Goal: Information Seeking & Learning: Learn about a topic

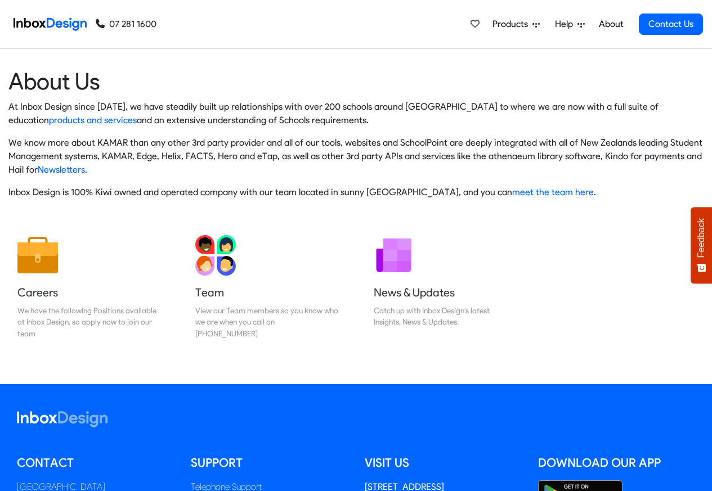
click at [298, 25] on div "Products Mobile APP Pricing Free Webinars & Training Browse all Features Login …" at bounding box center [429, 24] width 546 height 48
click at [510, 25] on span "Products" at bounding box center [512, 24] width 40 height 14
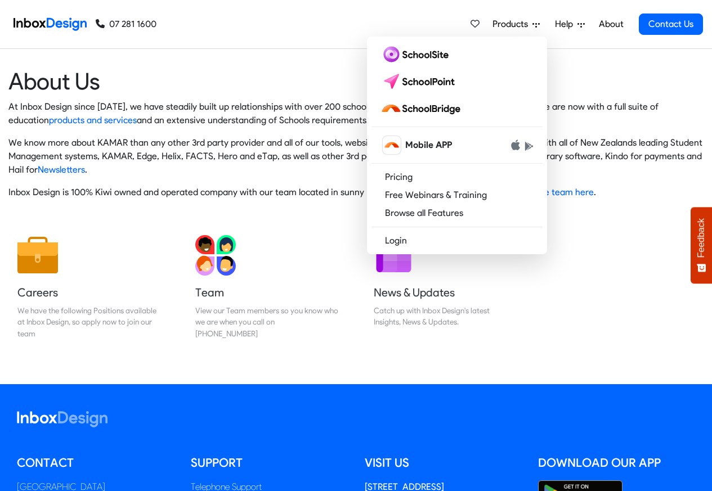
click at [409, 33] on div "Products Mobile APP Pricing Free Webinars & Training Browse all Features Login …" at bounding box center [429, 24] width 546 height 48
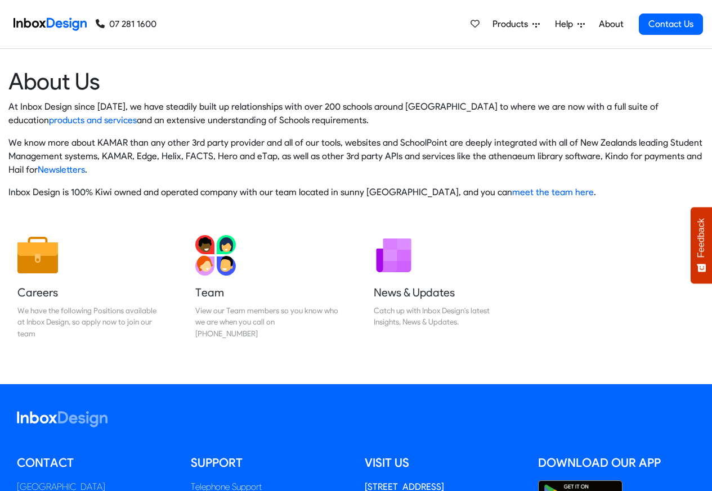
click at [526, 25] on span "Products" at bounding box center [512, 24] width 40 height 14
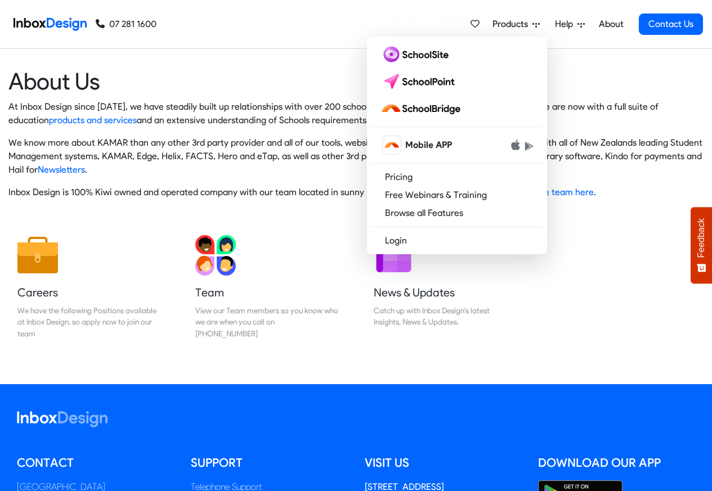
click at [412, 33] on div "Products Mobile APP Pricing Free Webinars & Training Browse all Features Login …" at bounding box center [429, 24] width 546 height 48
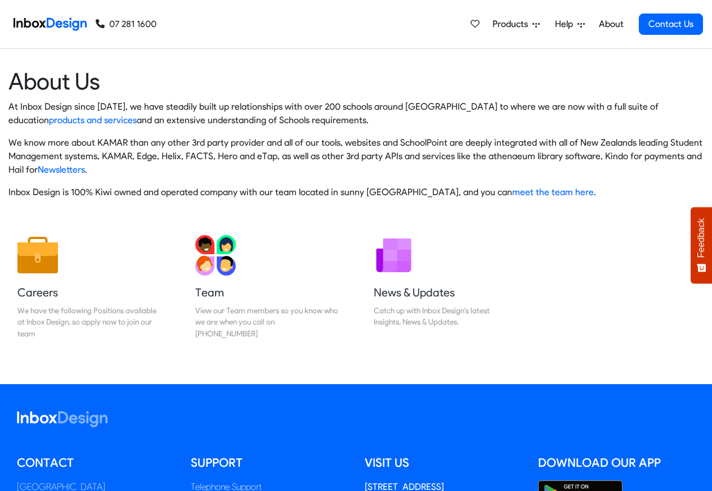
click at [391, 30] on div "Products Mobile APP Pricing Free Webinars & Training Browse all Features Login …" at bounding box center [429, 24] width 546 height 48
click at [512, 25] on span "Products" at bounding box center [512, 24] width 40 height 14
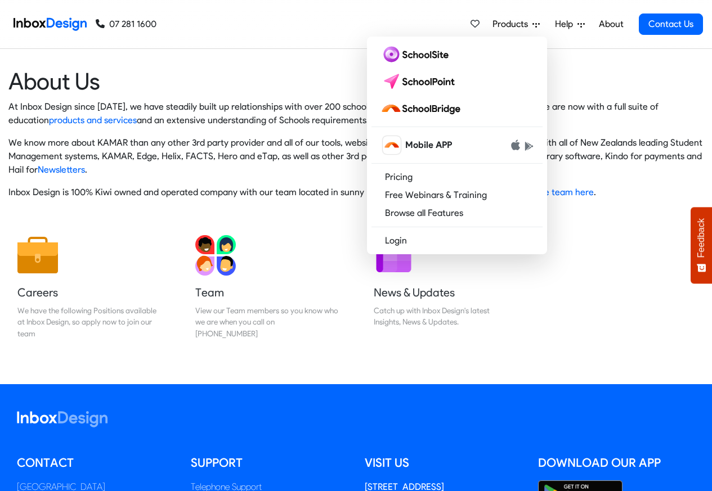
click at [408, 32] on div "Products Mobile APP Pricing Free Webinars & Training Browse all Features Login …" at bounding box center [429, 24] width 546 height 48
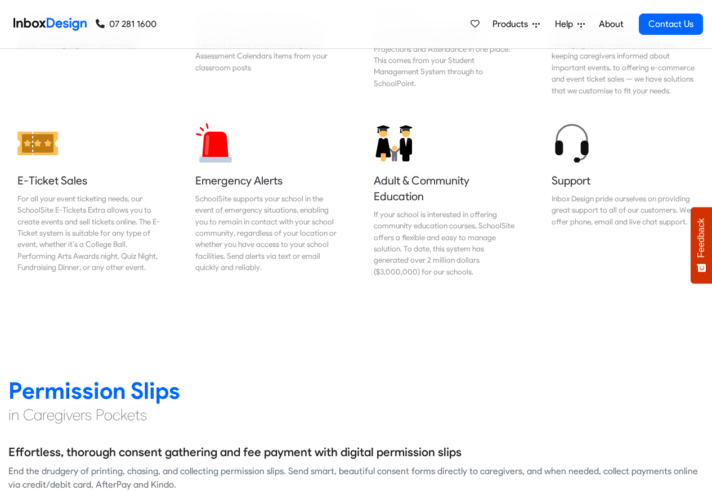
scroll to position [1283, 0]
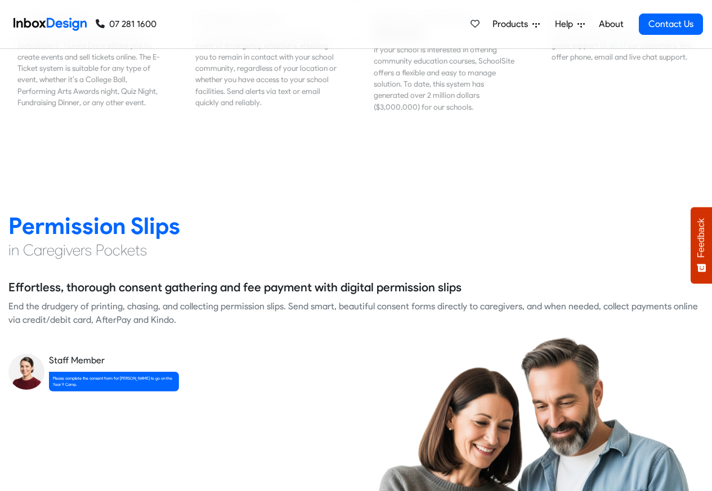
scroll to position [1418, 0]
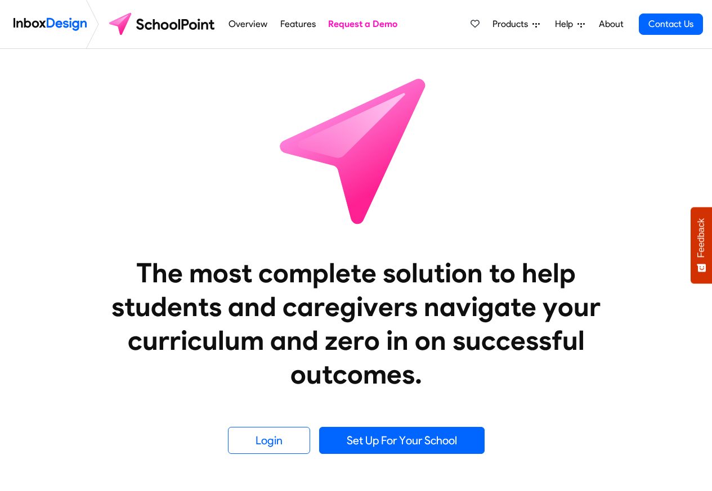
click at [286, 26] on link "Features" at bounding box center [298, 24] width 42 height 23
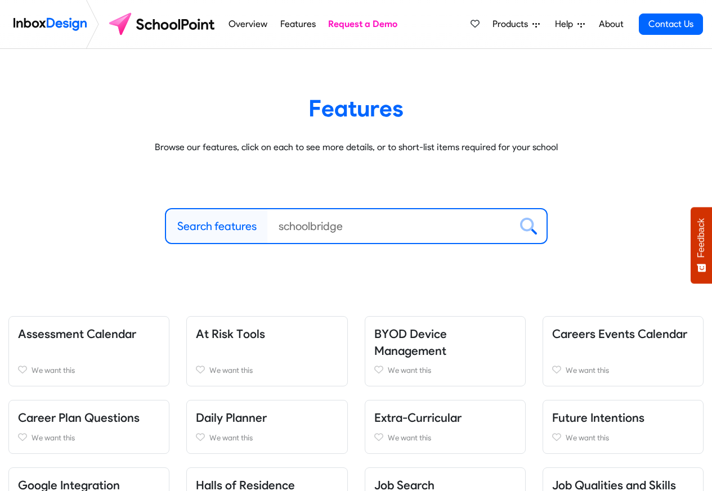
click at [204, 227] on label "Search features" at bounding box center [216, 226] width 79 height 17
click at [267, 227] on input "Search features" at bounding box center [389, 226] width 244 height 34
paste input "bespoke"
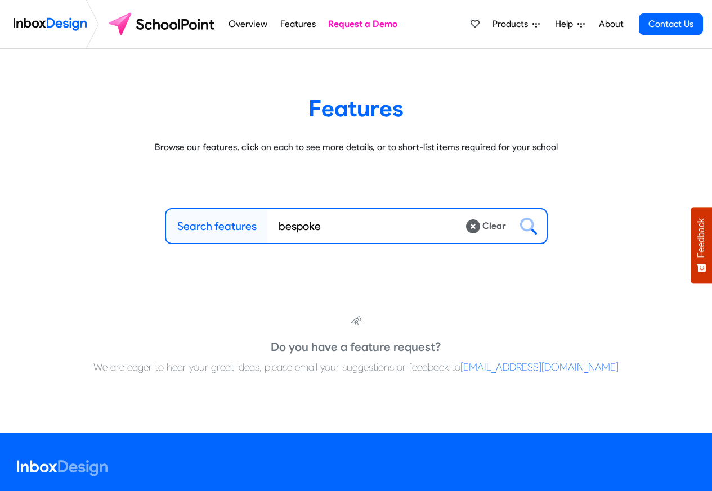
type input "bespoke"
click at [222, 25] on li "Overview" at bounding box center [247, 24] width 51 height 48
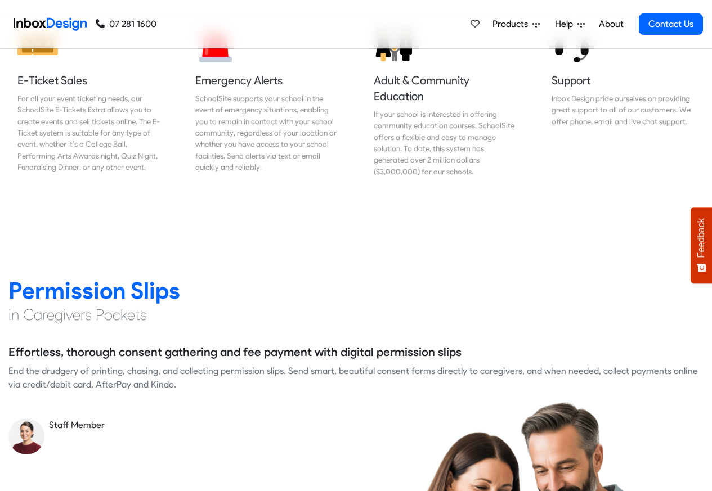
scroll to position [3143, 0]
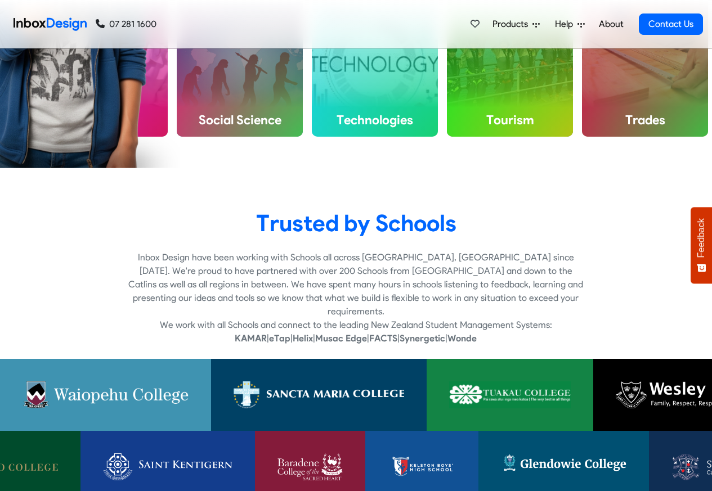
checkbox input "true"
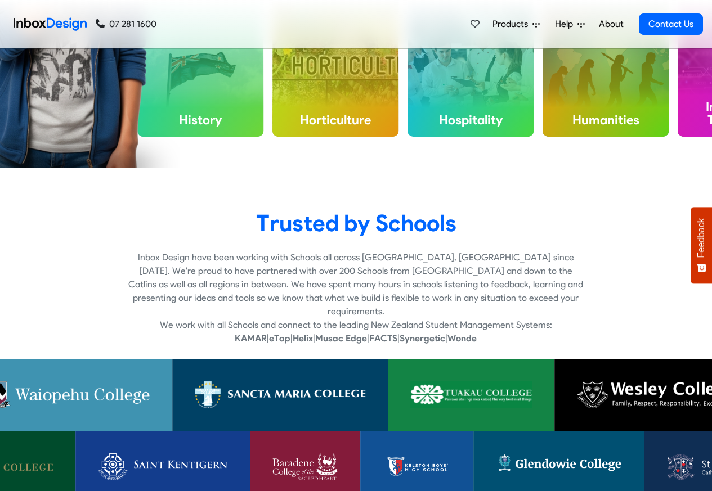
checkbox input "true"
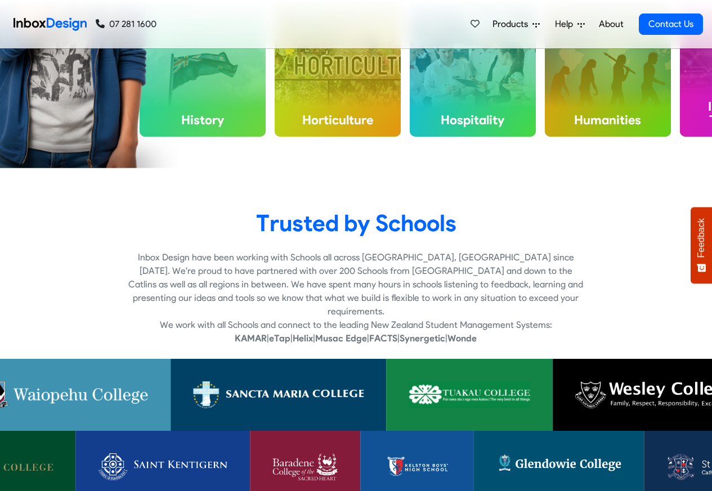
checkbox input "true"
